Goal: Find specific page/section: Find specific page/section

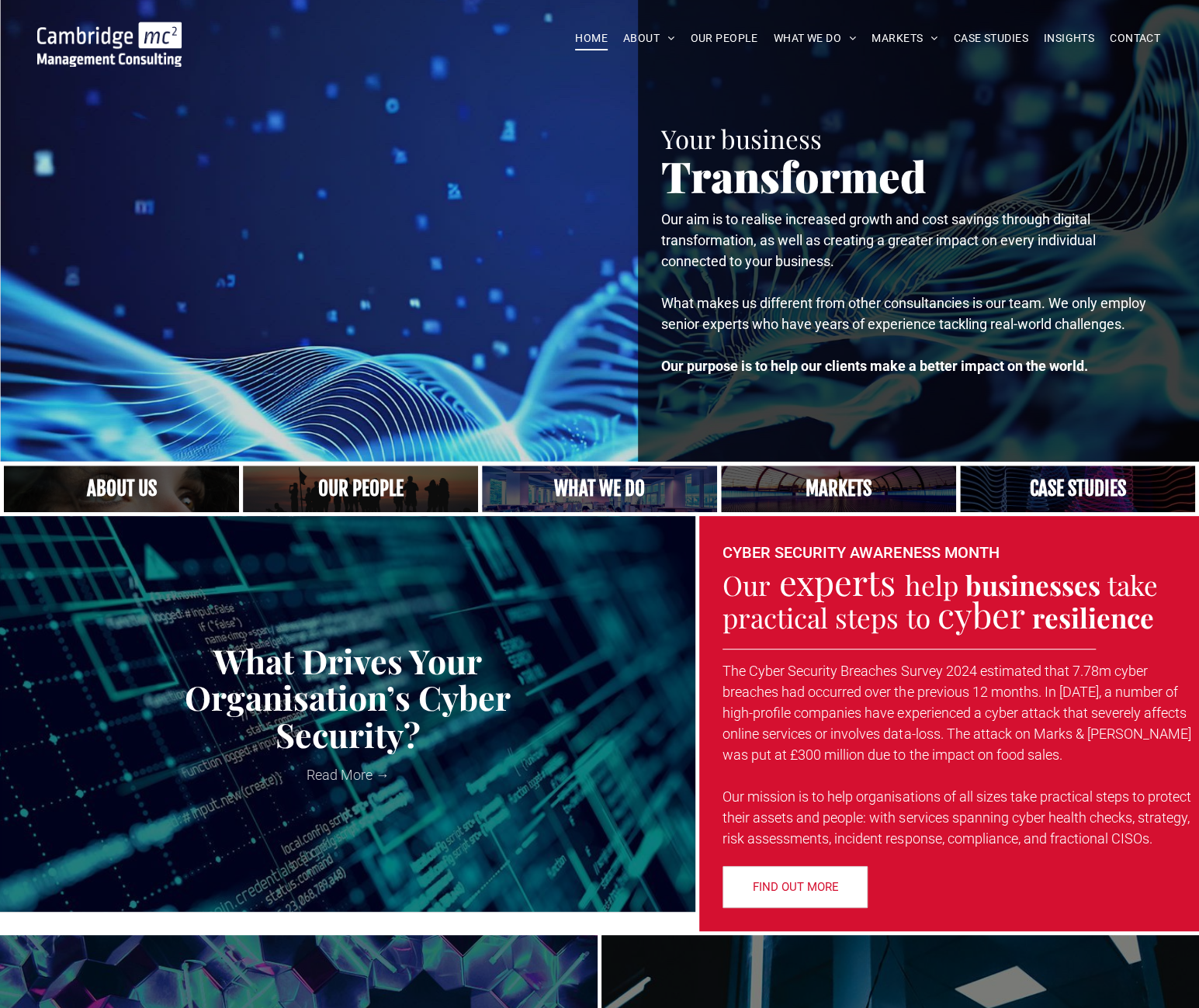
click at [1126, 43] on span "CONTACT" at bounding box center [1134, 38] width 50 height 24
